Goal: Transaction & Acquisition: Purchase product/service

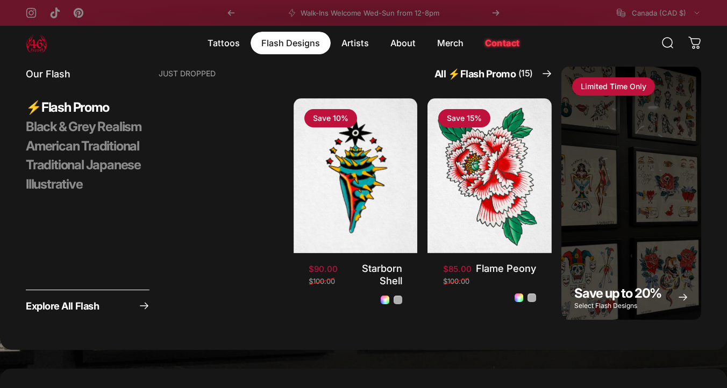
click at [280, 40] on magnet-element "Flash Designs Flash Designs" at bounding box center [291, 43] width 80 height 23
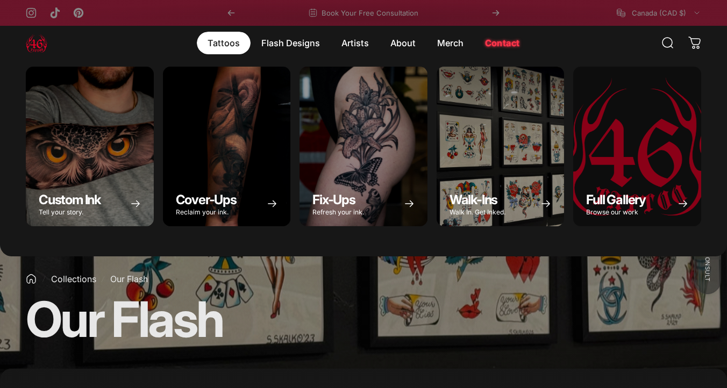
click at [234, 44] on magnet-element "Tattoos Tattoos" at bounding box center [224, 43] width 54 height 23
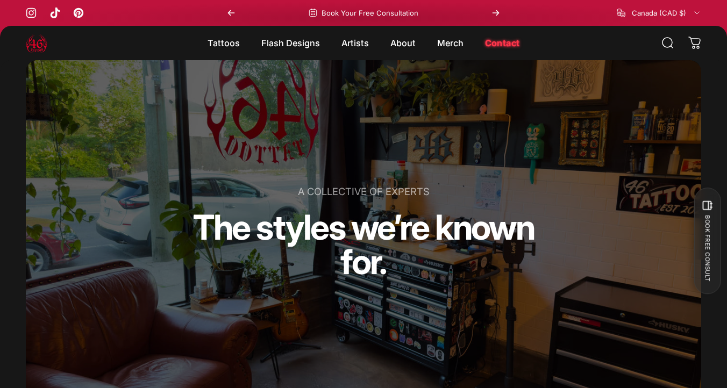
click at [41, 38] on img at bounding box center [37, 43] width 22 height 22
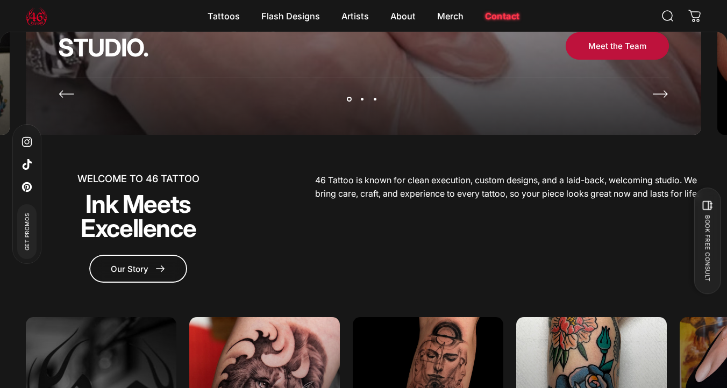
scroll to position [266, 0]
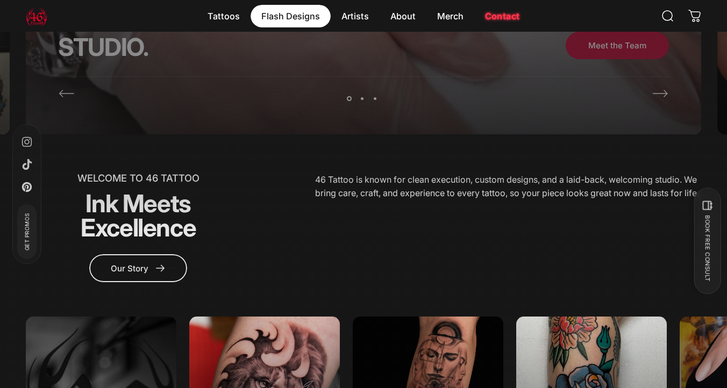
click at [302, 17] on magnet-element "Flash Designs Flash Designs" at bounding box center [291, 16] width 80 height 23
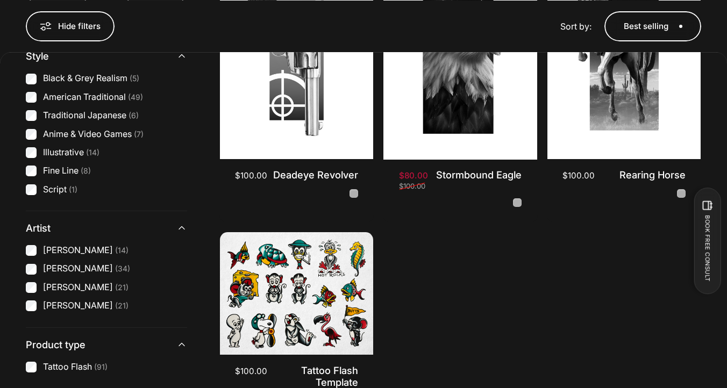
scroll to position [8097, 0]
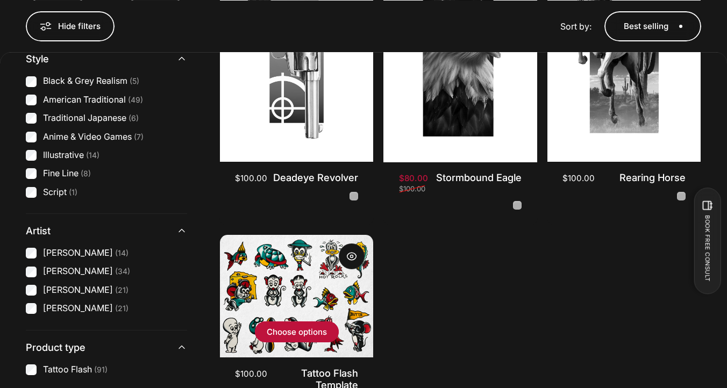
click at [318, 266] on img "Tattoo Flash Template" at bounding box center [296, 296] width 161 height 129
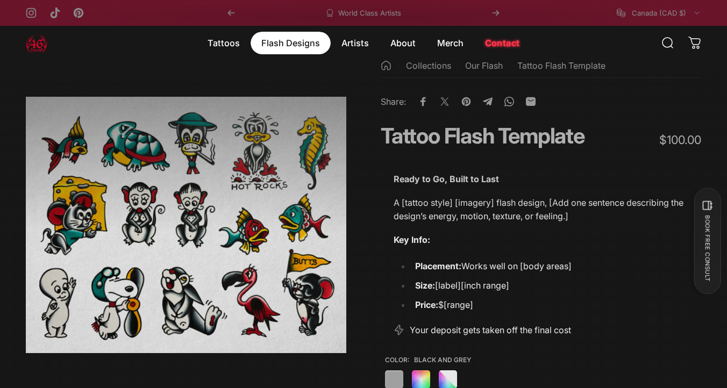
click at [296, 38] on magnet-element "Flash Designs Flash Designs" at bounding box center [291, 43] width 80 height 23
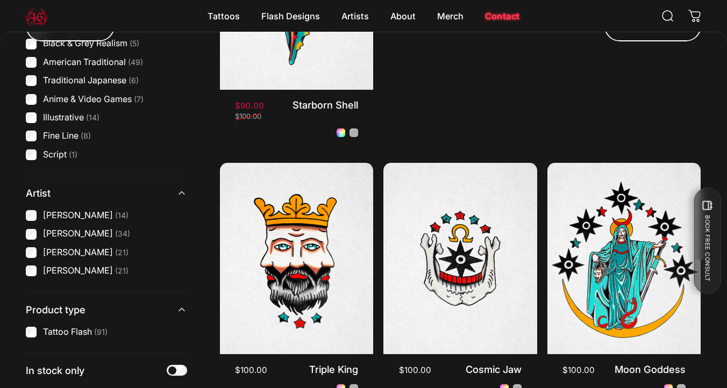
scroll to position [625, 0]
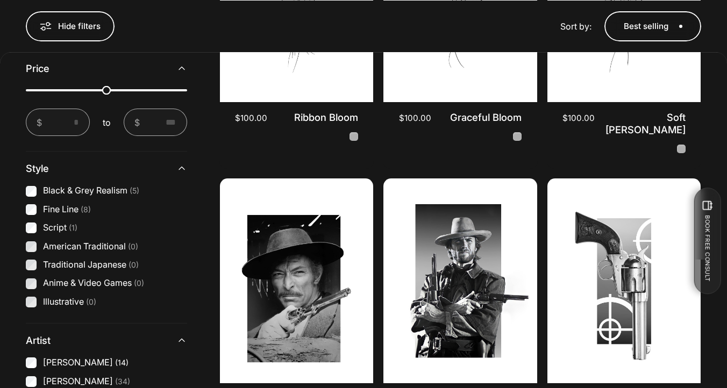
scroll to position [1095, 0]
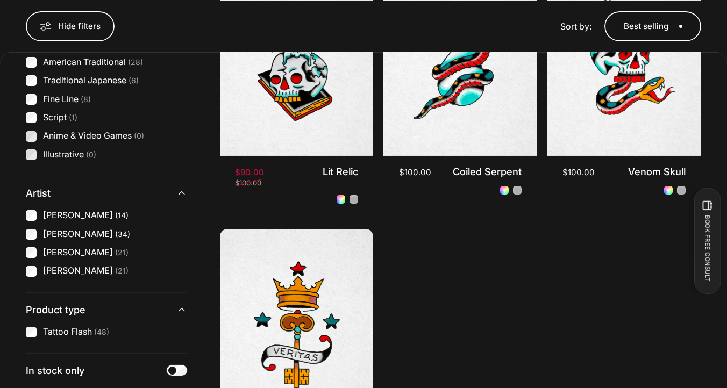
scroll to position [1055, 0]
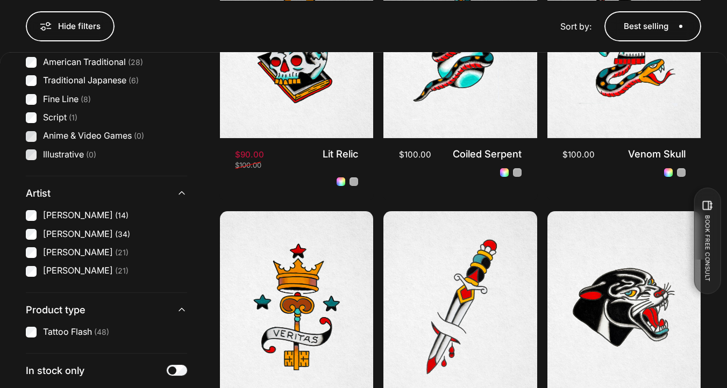
click at [42, 217] on li "[PERSON_NAME] (14)" at bounding box center [106, 216] width 161 height 12
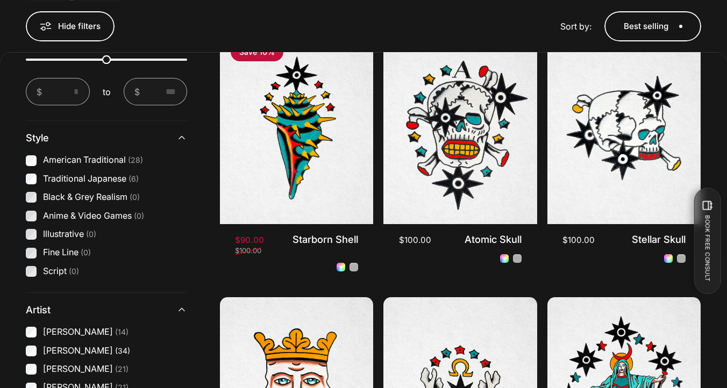
scroll to position [463, 0]
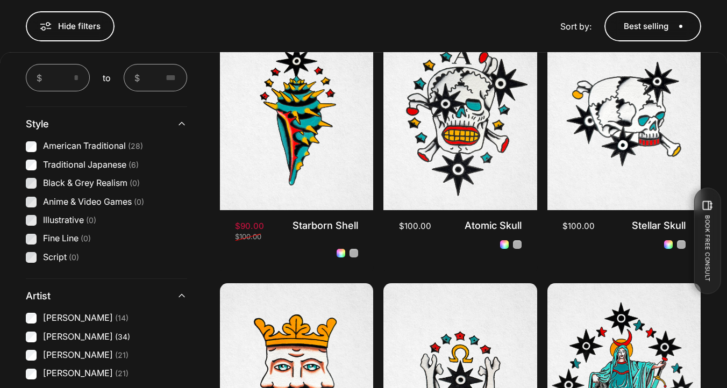
click at [37, 347] on ul "Geoffrey Wong (14) Spencer Skalko (34) Taivas Jättiläinen (21) Emily Forte (21)" at bounding box center [106, 346] width 161 height 68
click at [37, 345] on ul "Geoffrey Wong (14) Spencer Skalko (34) Taivas Jättiläinen (21) Emily Forte (21)" at bounding box center [106, 346] width 161 height 68
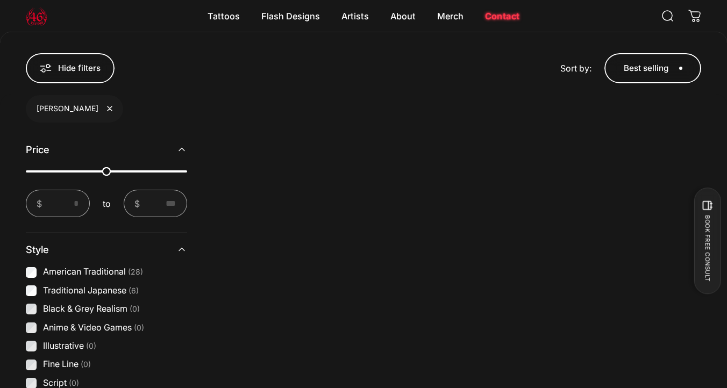
scroll to position [337, 0]
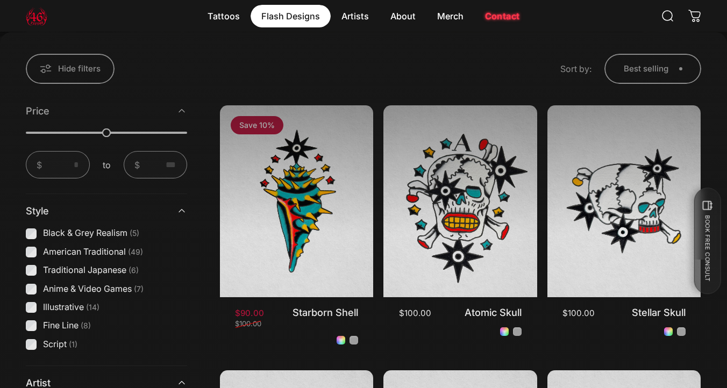
click at [294, 13] on magnet-element "Flash Designs Flash Designs" at bounding box center [291, 16] width 80 height 23
